Goal: Check status: Check status

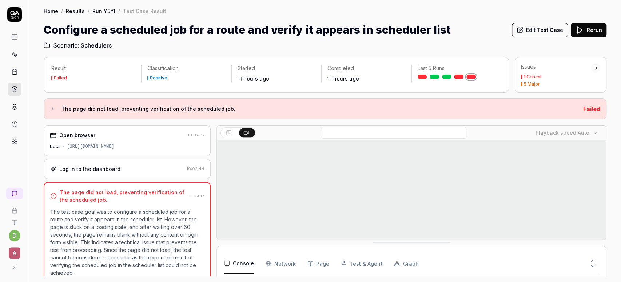
scroll to position [165, 0]
click at [105, 12] on link "Run Y5YI" at bounding box center [103, 10] width 23 height 7
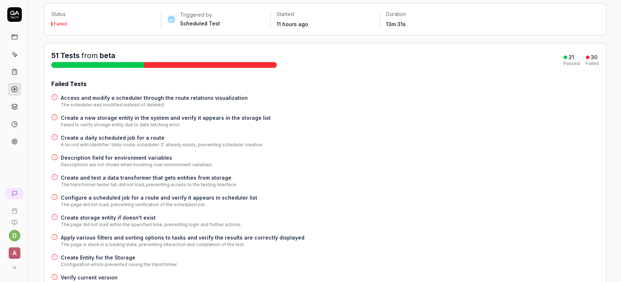
scroll to position [44, 0]
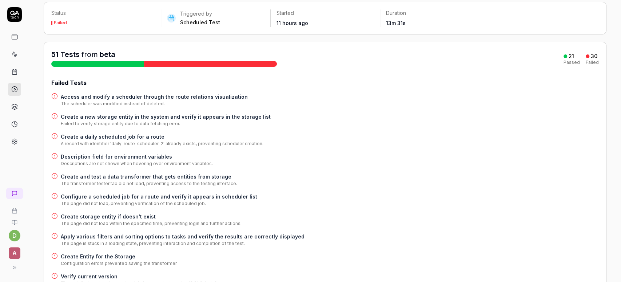
click at [127, 213] on h4 "Create storage entity if doesn't exist" at bounding box center [151, 217] width 181 height 8
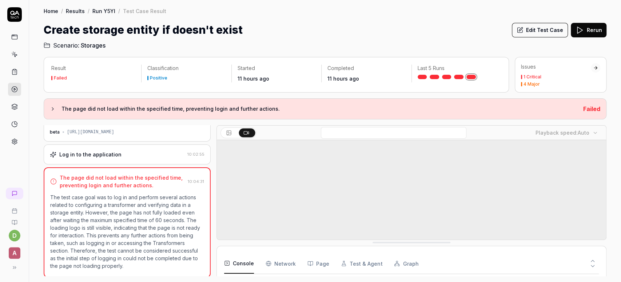
scroll to position [71, 0]
click at [103, 12] on link "Run Y5YI" at bounding box center [103, 10] width 23 height 7
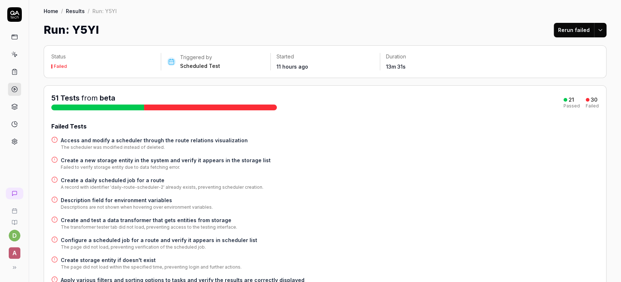
scroll to position [48, 0]
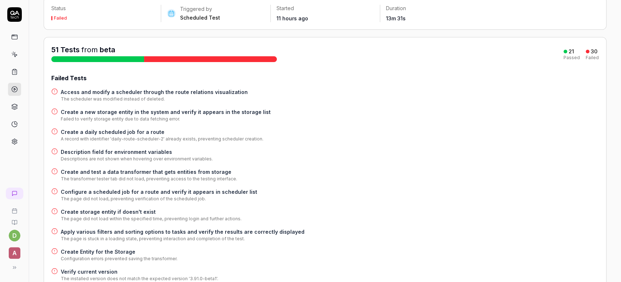
click at [176, 233] on h4 "Apply various filters and sorting options to tasks and verify the results are c…" at bounding box center [183, 232] width 244 height 8
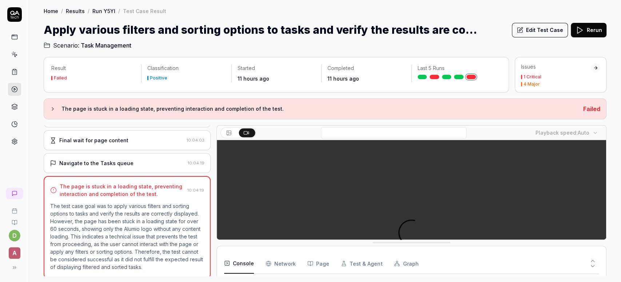
scroll to position [71, 0]
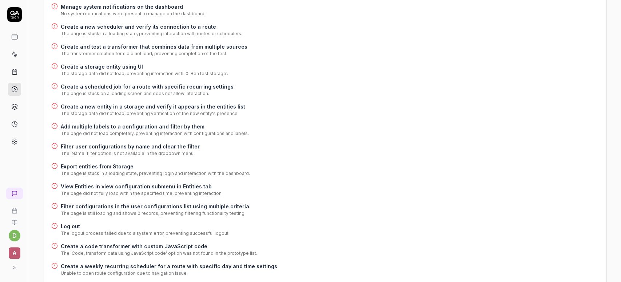
scroll to position [556, 0]
